Goal: Information Seeking & Learning: Learn about a topic

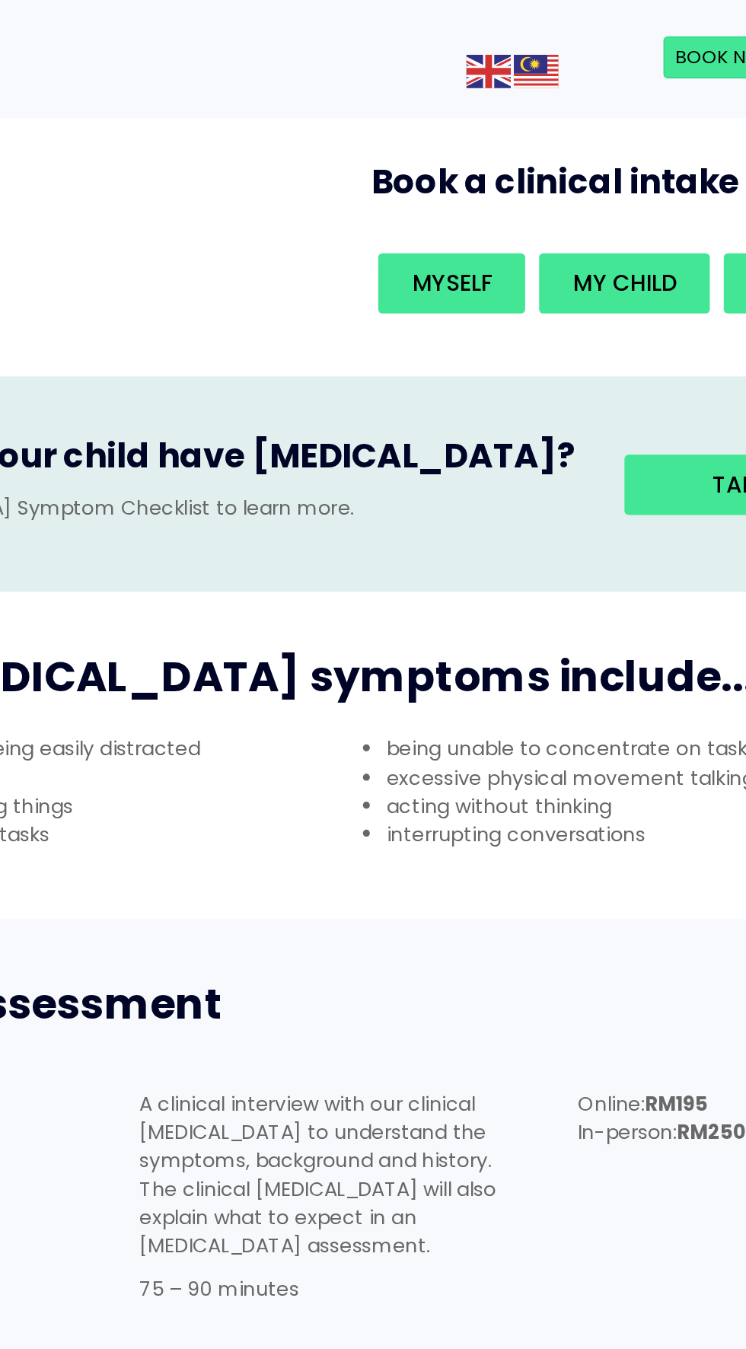
scroll to position [289, 0]
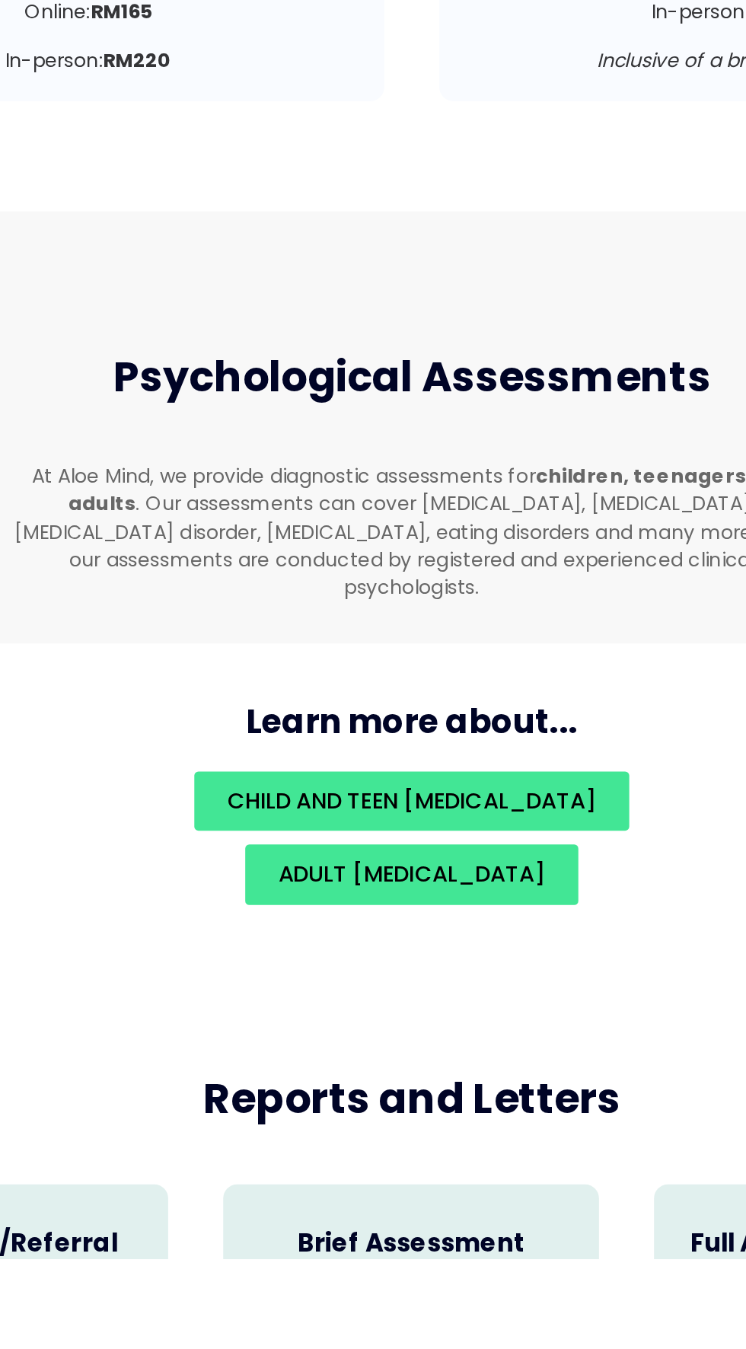
scroll to position [2508, 0]
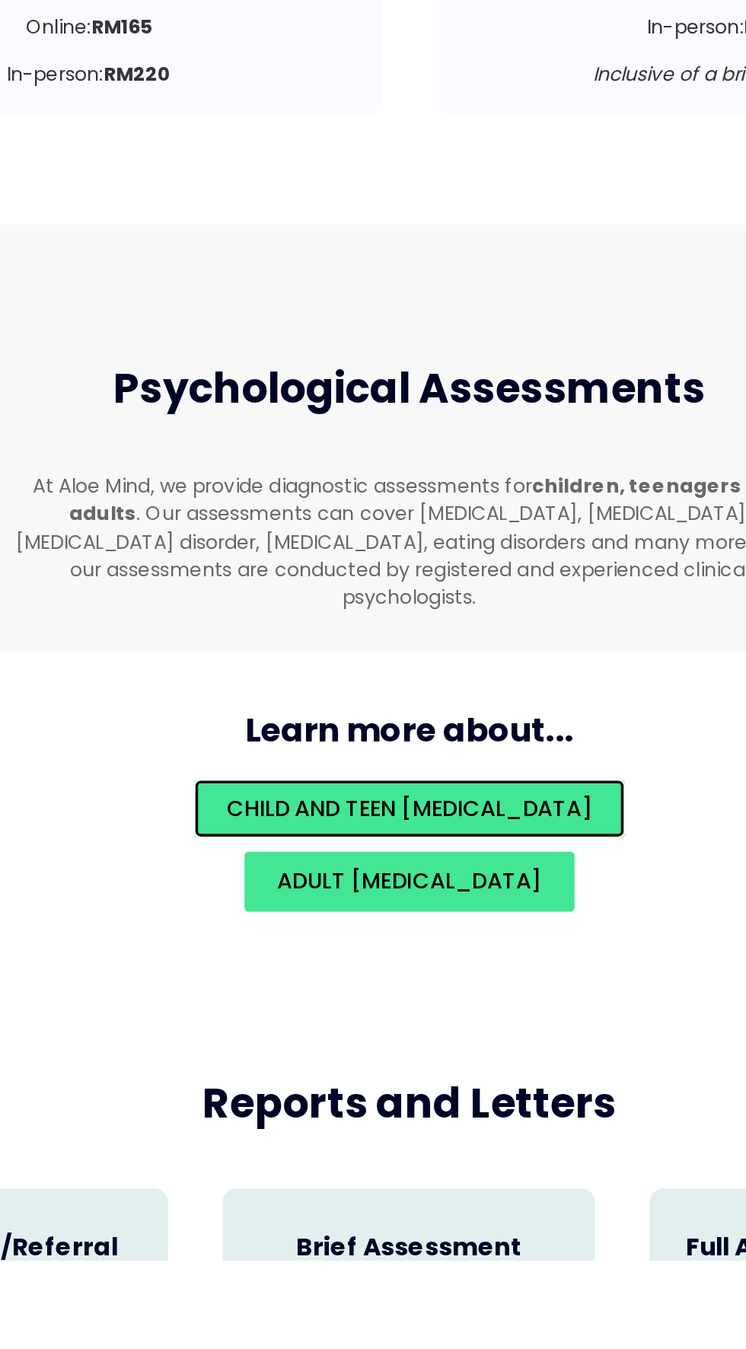
click at [475, 1088] on span "Child and teen [MEDICAL_DATA]" at bounding box center [373, 1097] width 204 height 18
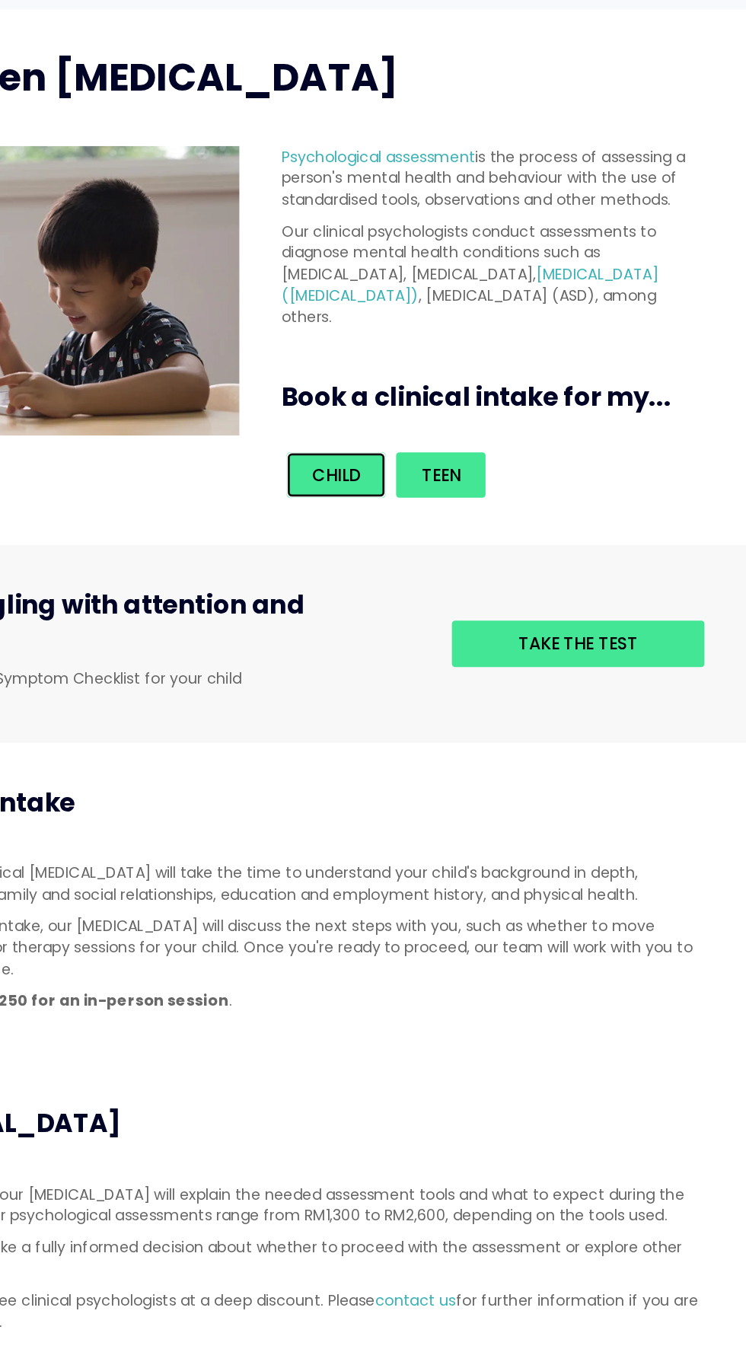
click at [442, 440] on span "Child" at bounding box center [449, 439] width 35 height 18
